Goal: Task Accomplishment & Management: Manage account settings

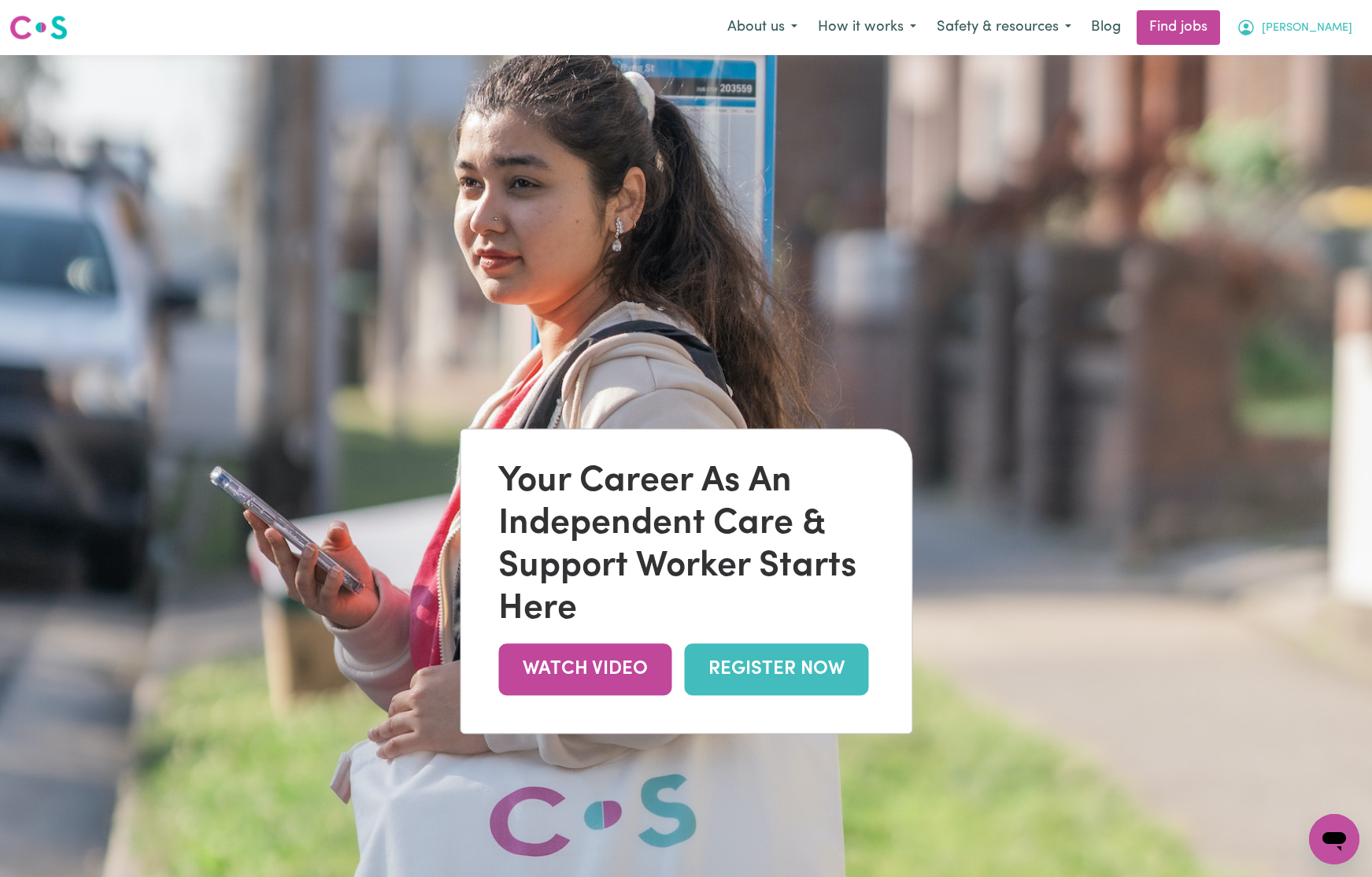
click at [1254, 28] on icon "My Account" at bounding box center [1245, 27] width 15 height 15
click at [1286, 87] on link "My Dashboard" at bounding box center [1299, 90] width 125 height 30
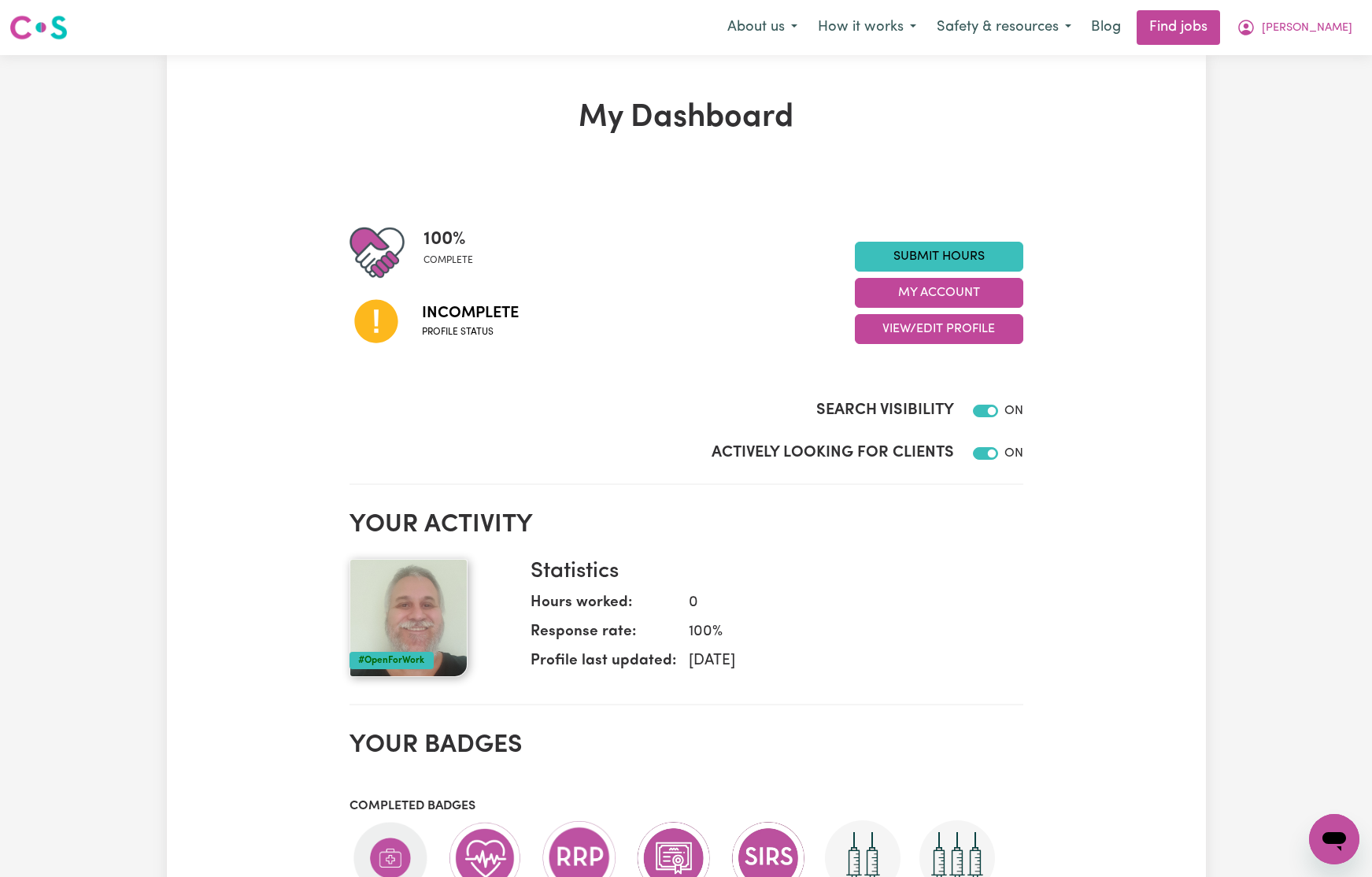
click at [374, 321] on icon at bounding box center [376, 321] width 53 height 53
drag, startPoint x: 493, startPoint y: 324, endPoint x: 605, endPoint y: 329, distance: 112.1
click at [493, 324] on span "Incomplete" at bounding box center [470, 313] width 97 height 23
click at [1220, 16] on link "Find jobs" at bounding box center [1178, 28] width 83 height 35
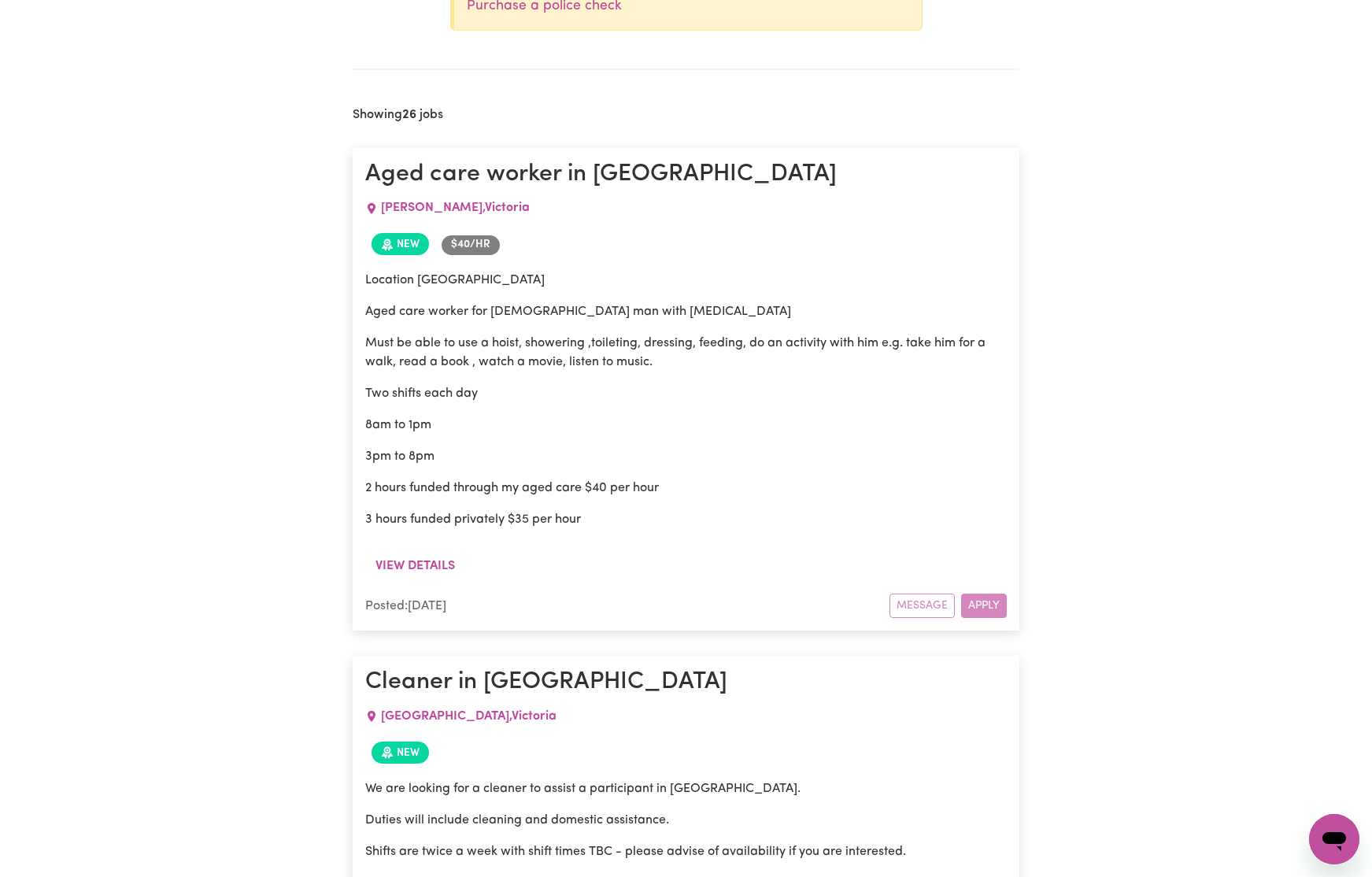
scroll to position [860, 0]
click at [486, 241] on span "$ 40 /hr" at bounding box center [470, 243] width 58 height 19
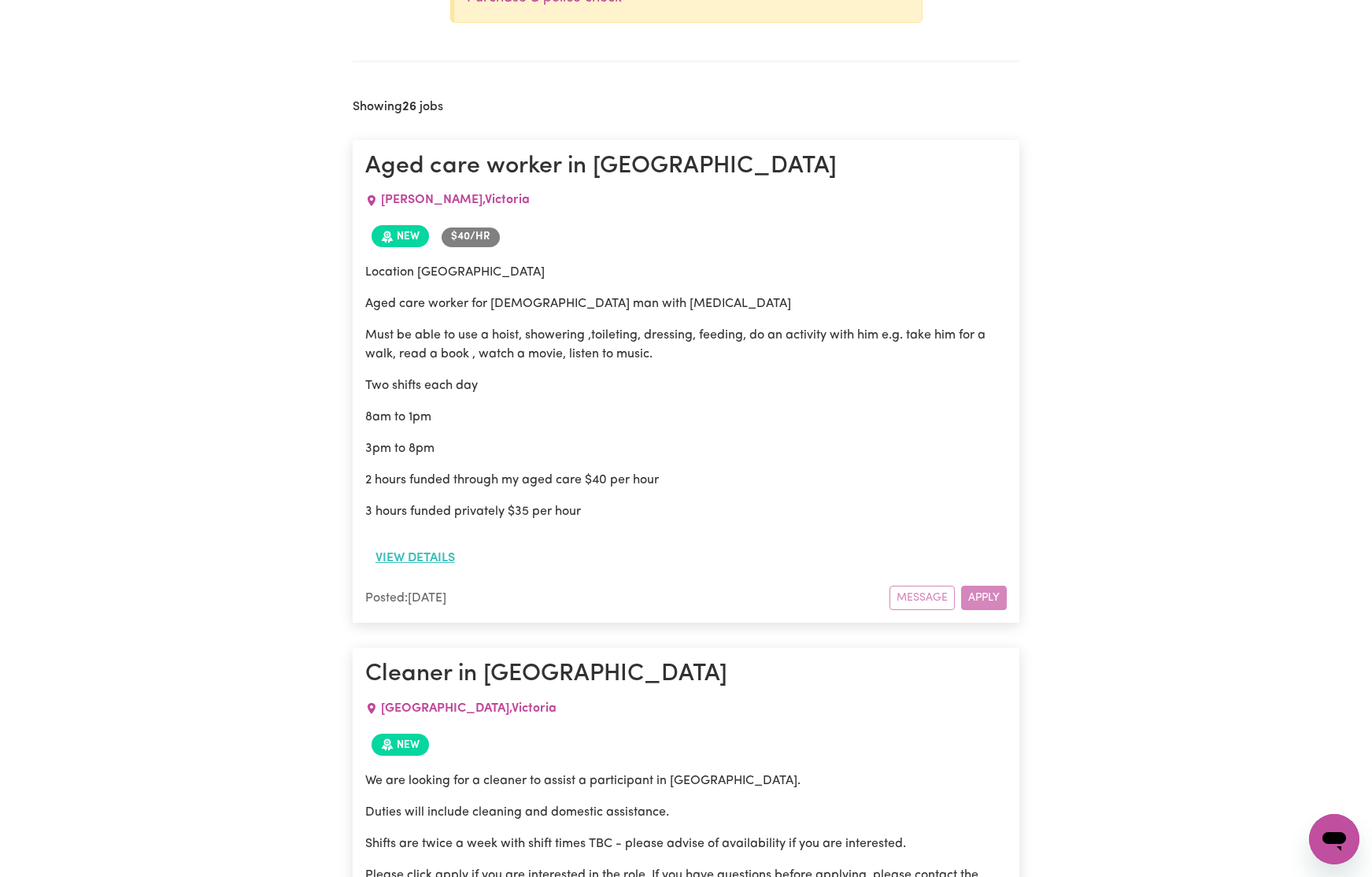
click at [448, 553] on button "View details" at bounding box center [414, 558] width 100 height 30
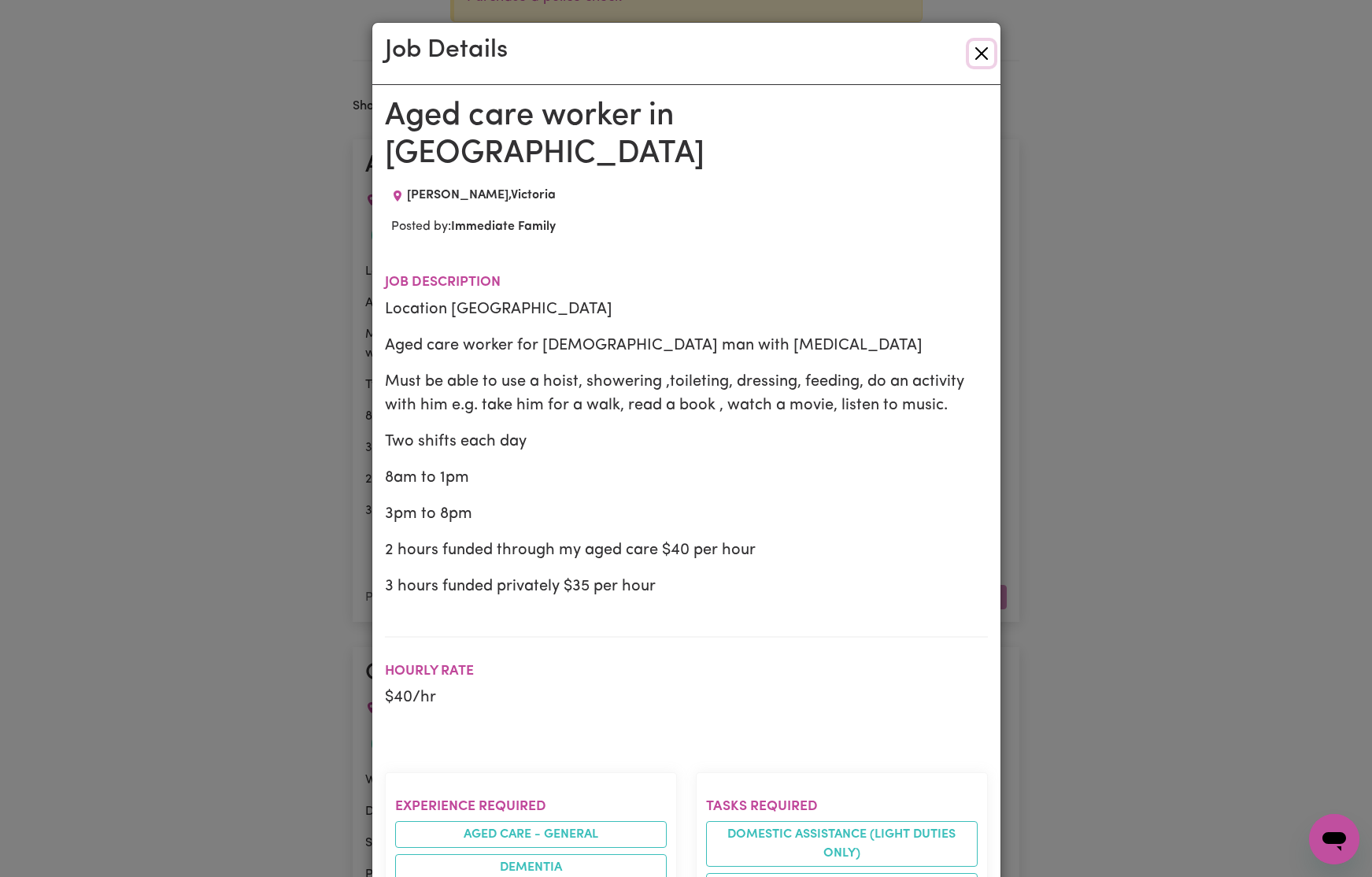
drag, startPoint x: 987, startPoint y: 45, endPoint x: 883, endPoint y: 157, distance: 152.8
click at [987, 45] on button "Close" at bounding box center [981, 53] width 25 height 25
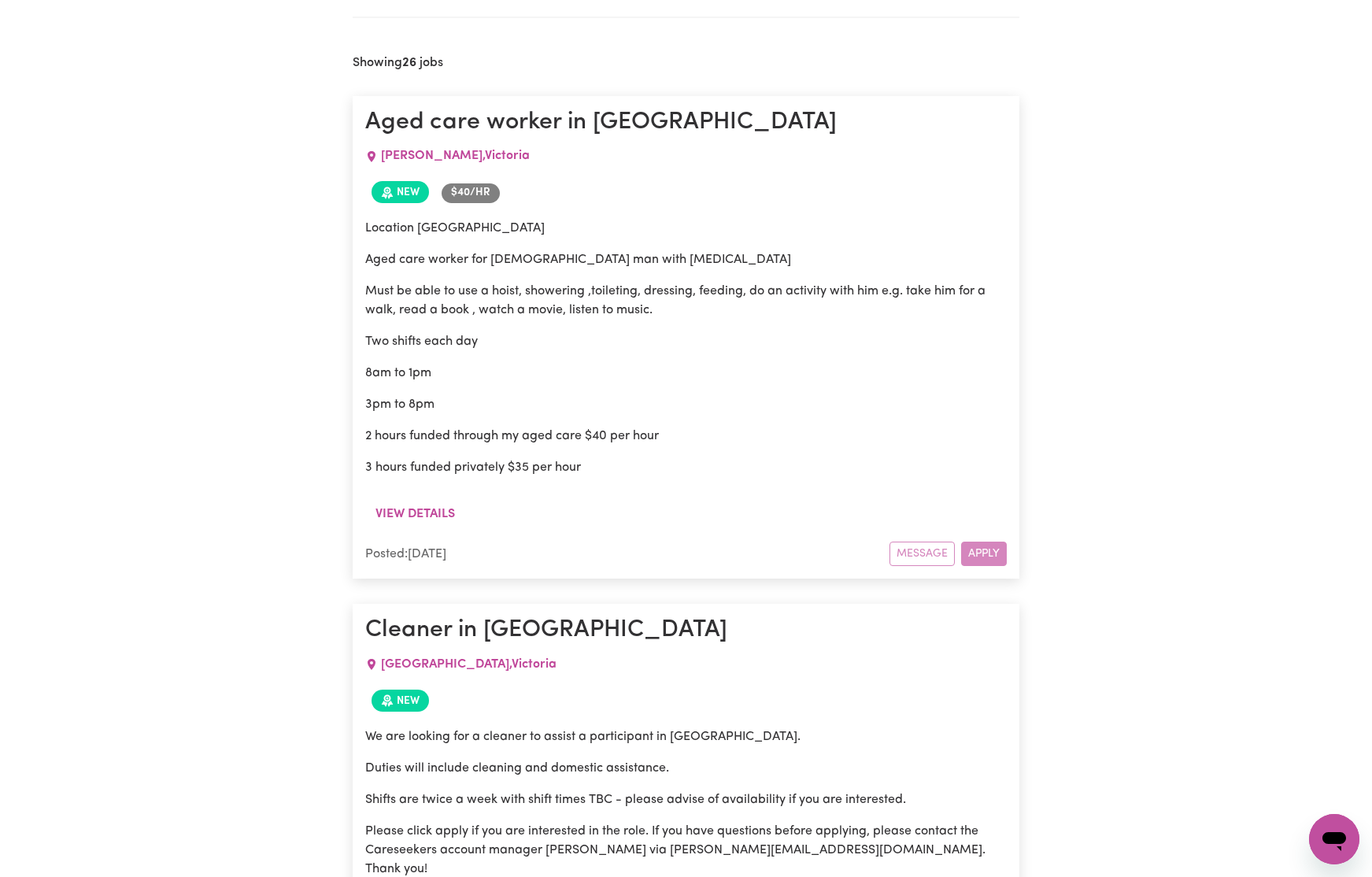
scroll to position [913, 0]
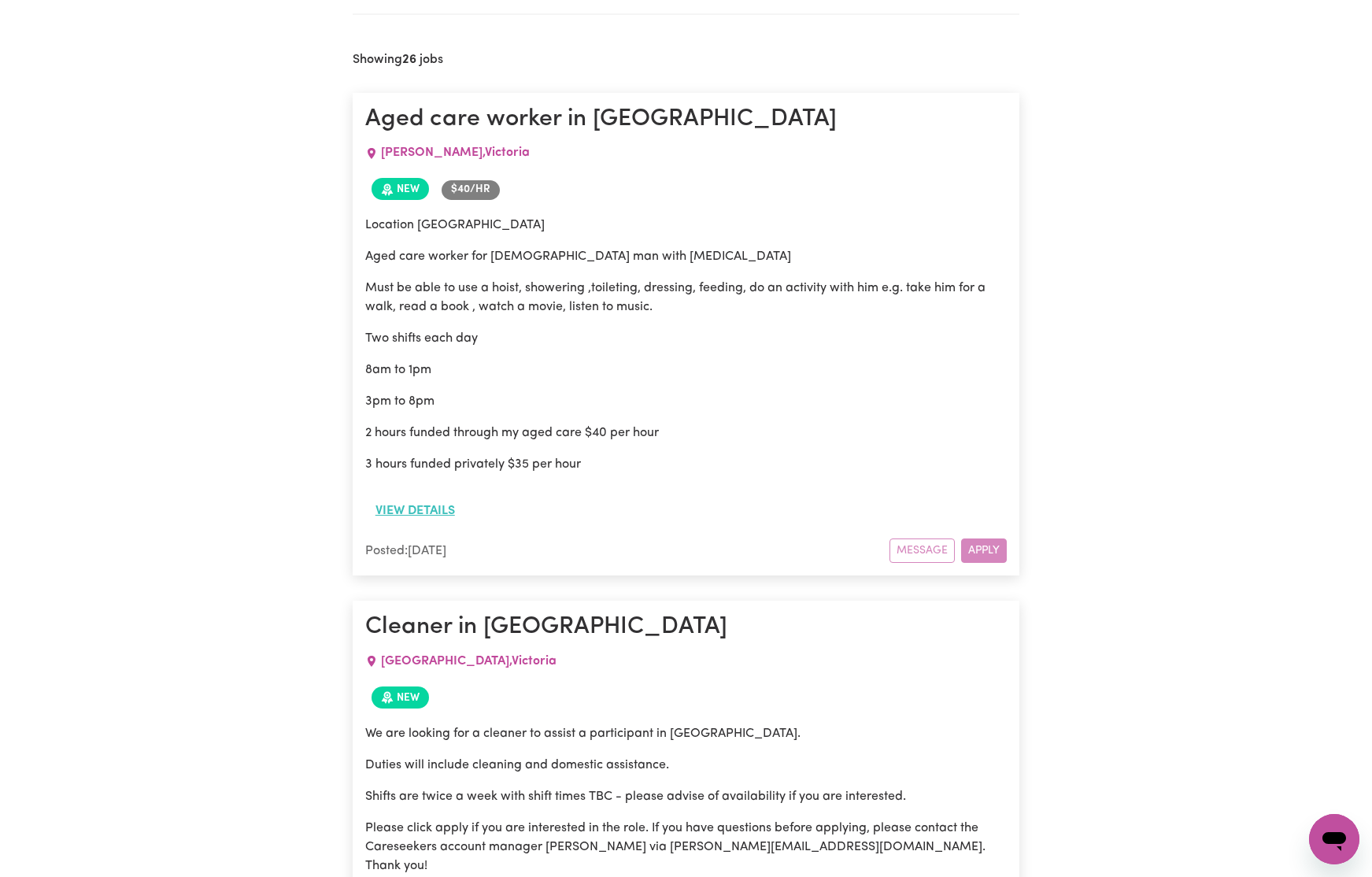
click at [427, 508] on button "View details" at bounding box center [414, 511] width 100 height 30
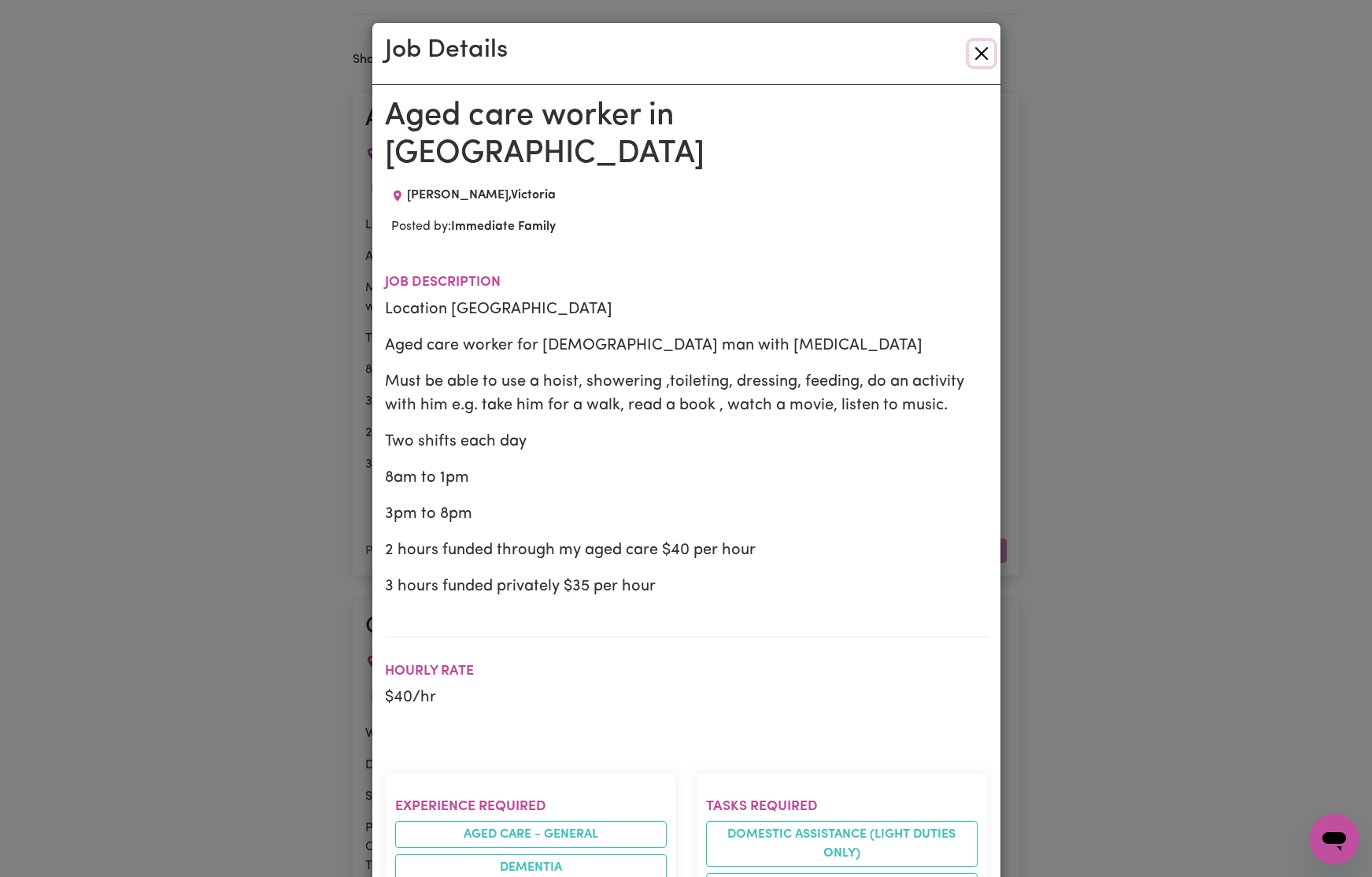
click at [978, 49] on button "Close" at bounding box center [981, 53] width 25 height 25
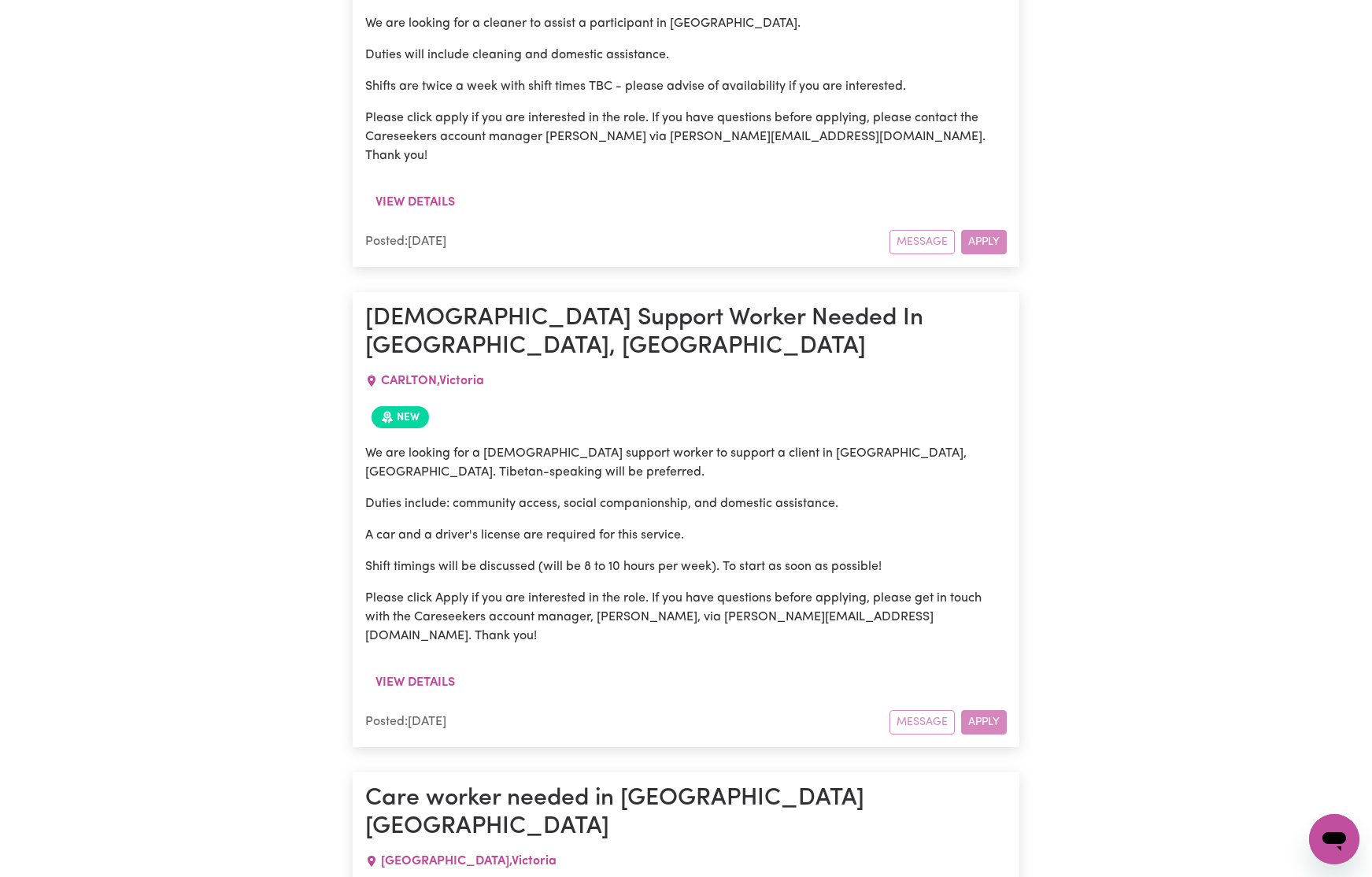
scroll to position [1645, 0]
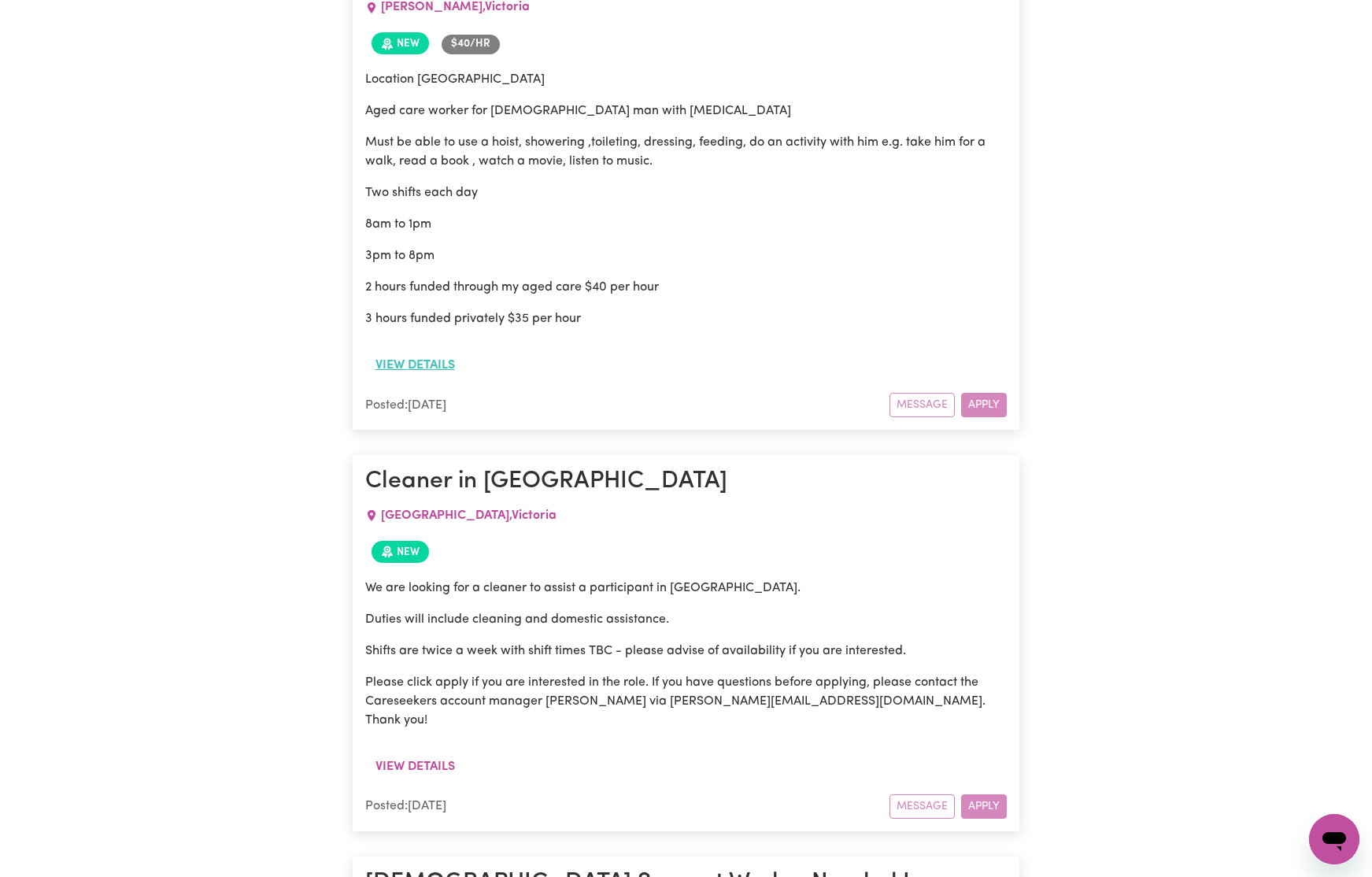
click at [422, 360] on button "View details" at bounding box center [414, 365] width 100 height 30
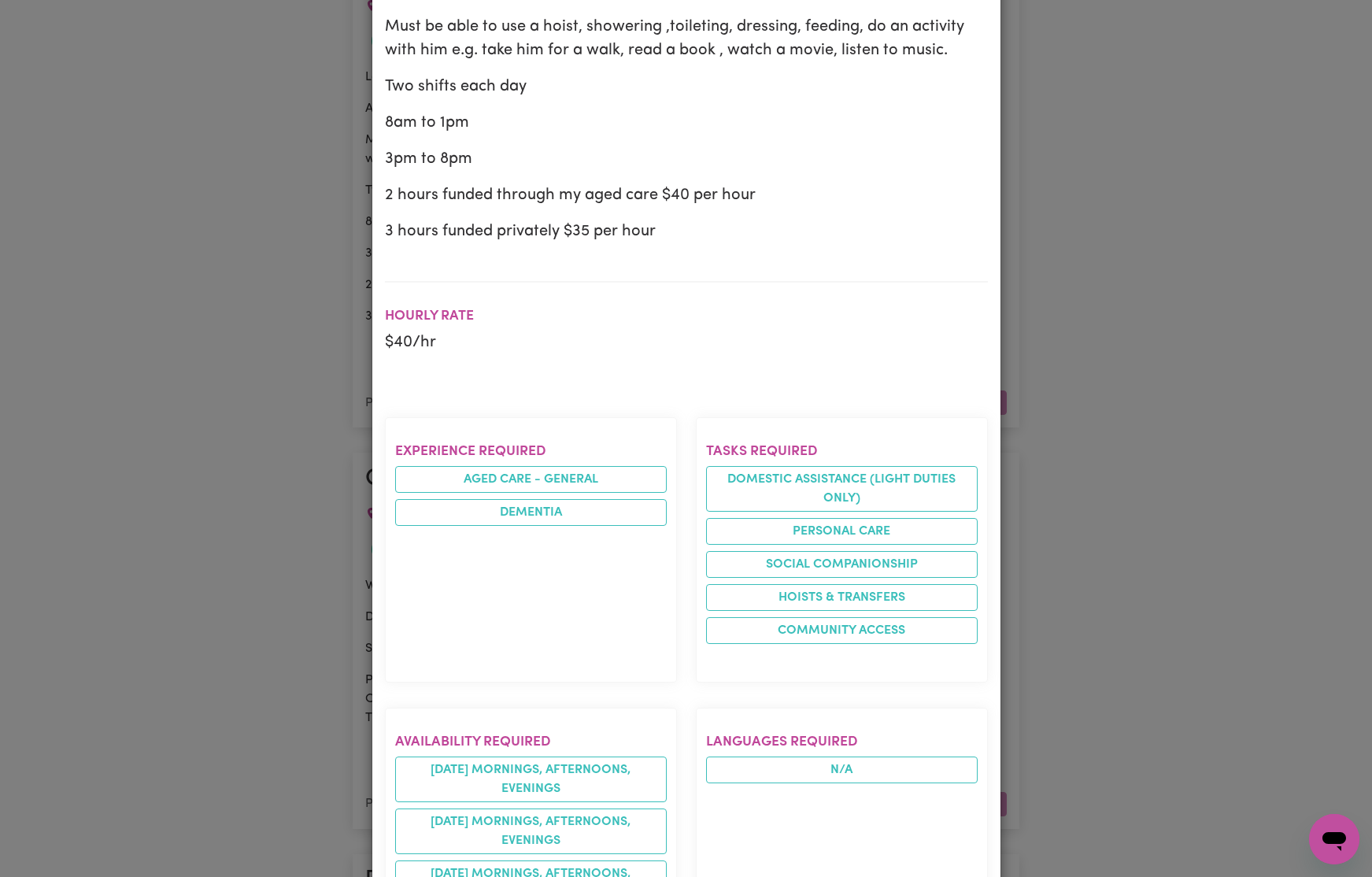
scroll to position [0, 0]
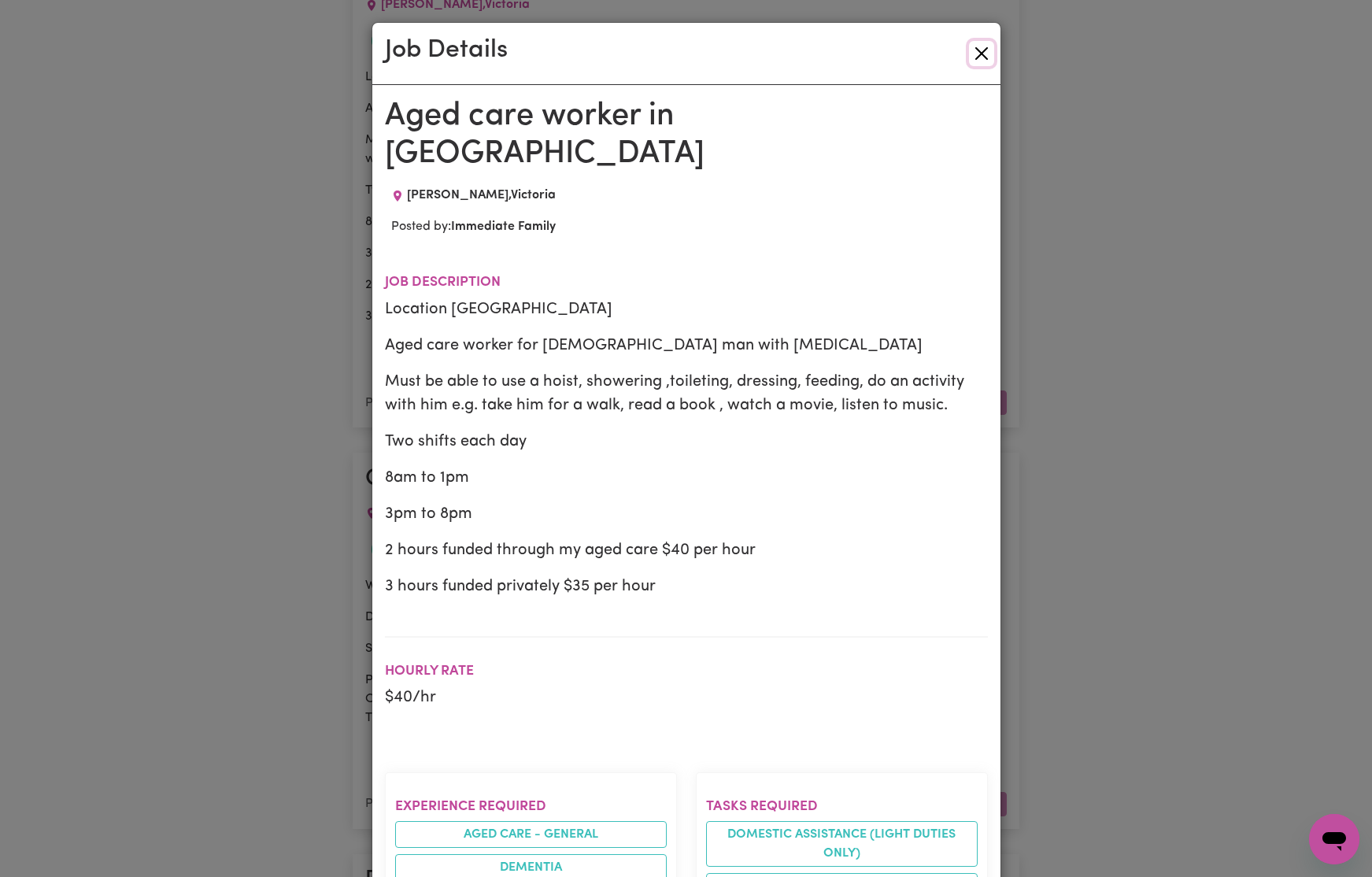
click at [986, 53] on button "Close" at bounding box center [981, 53] width 25 height 25
